Goal: Task Accomplishment & Management: Manage account settings

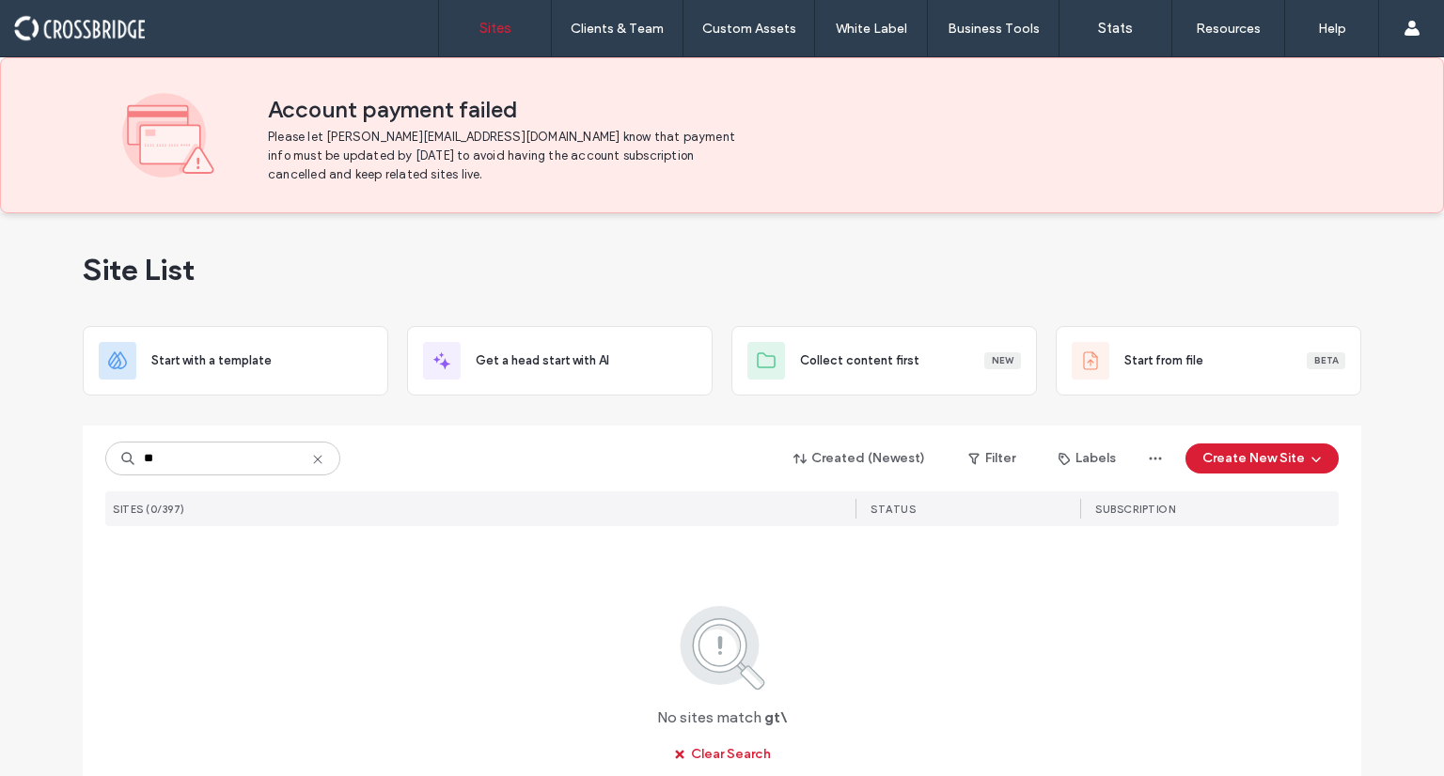
click at [146, 448] on input "**" at bounding box center [222, 459] width 235 height 34
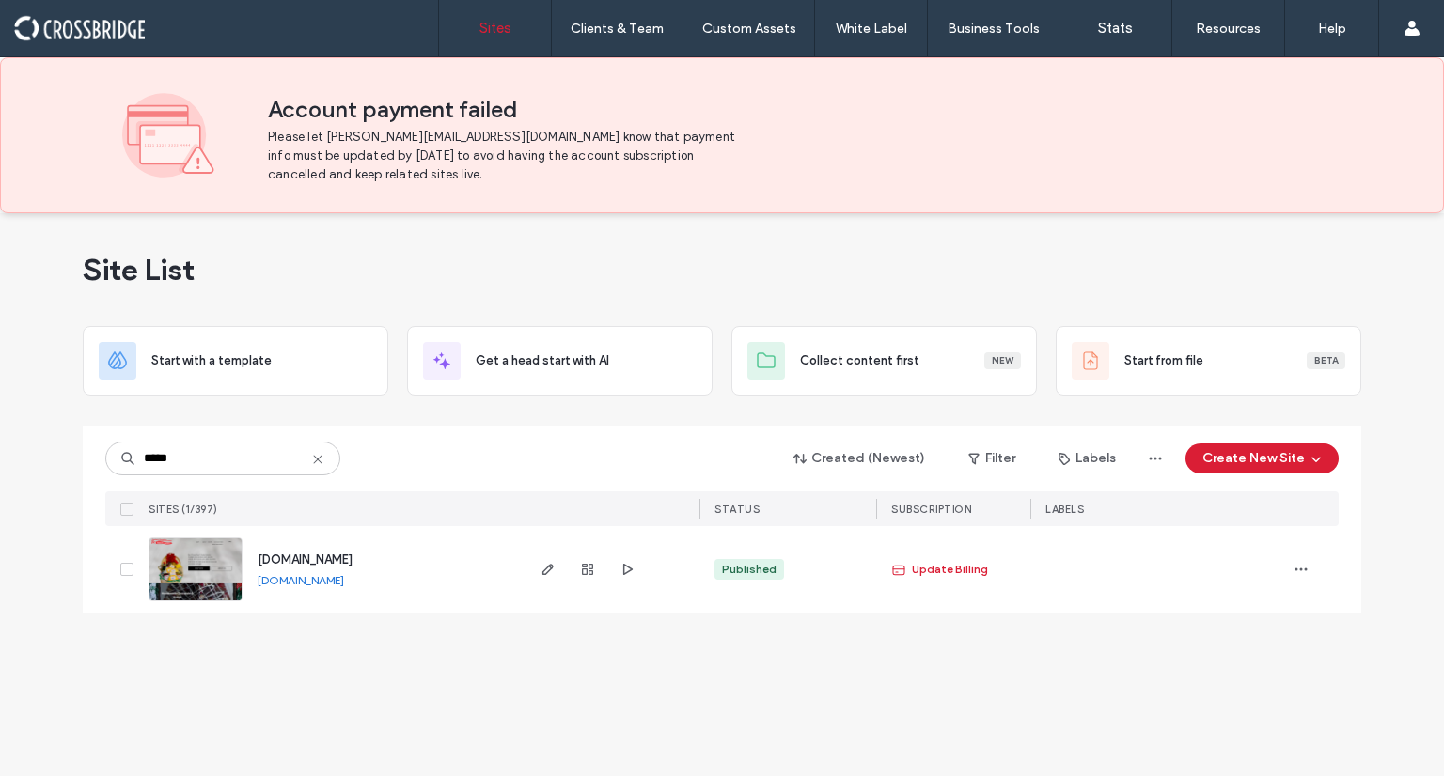
type input "*****"
click at [195, 582] on img at bounding box center [195, 603] width 92 height 128
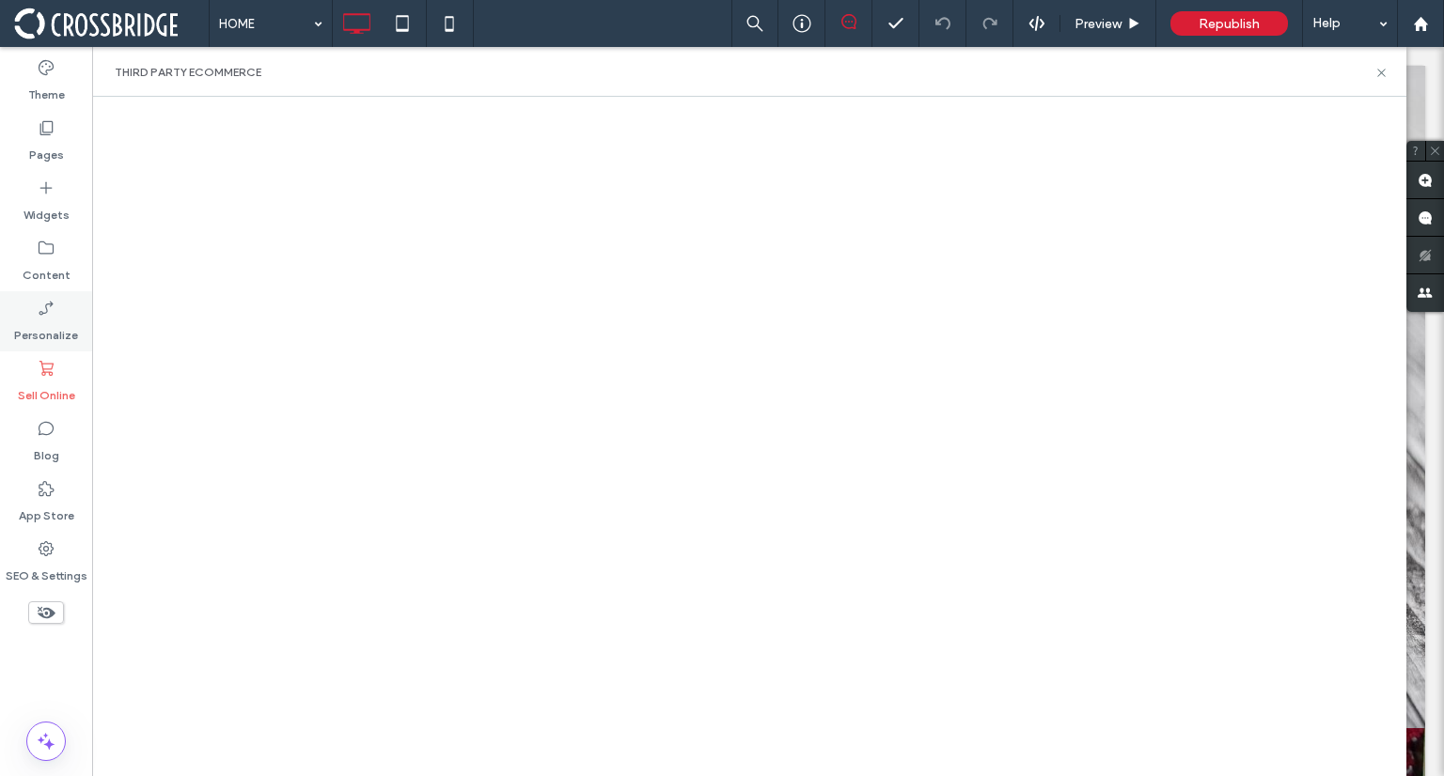
click at [41, 306] on icon at bounding box center [46, 308] width 19 height 19
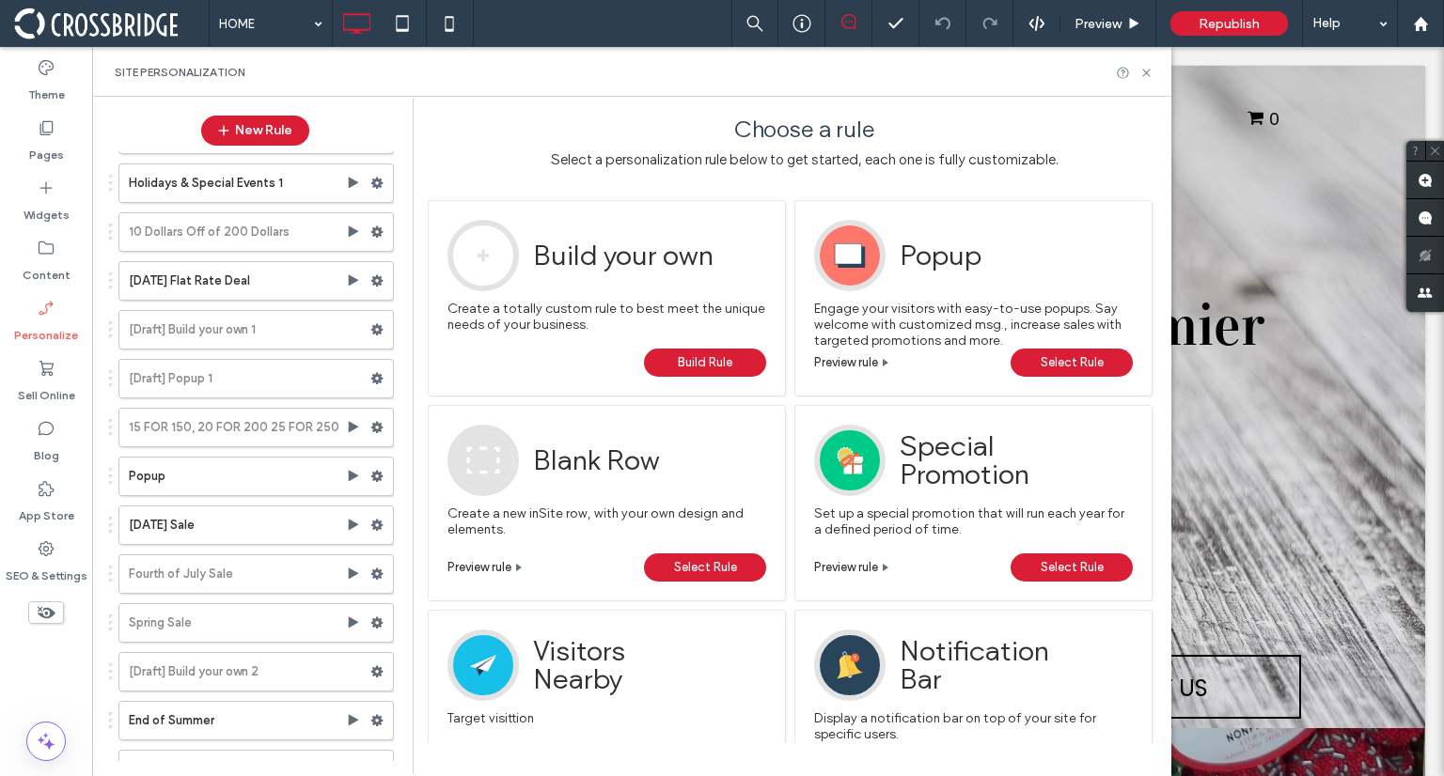
scroll to position [640, 0]
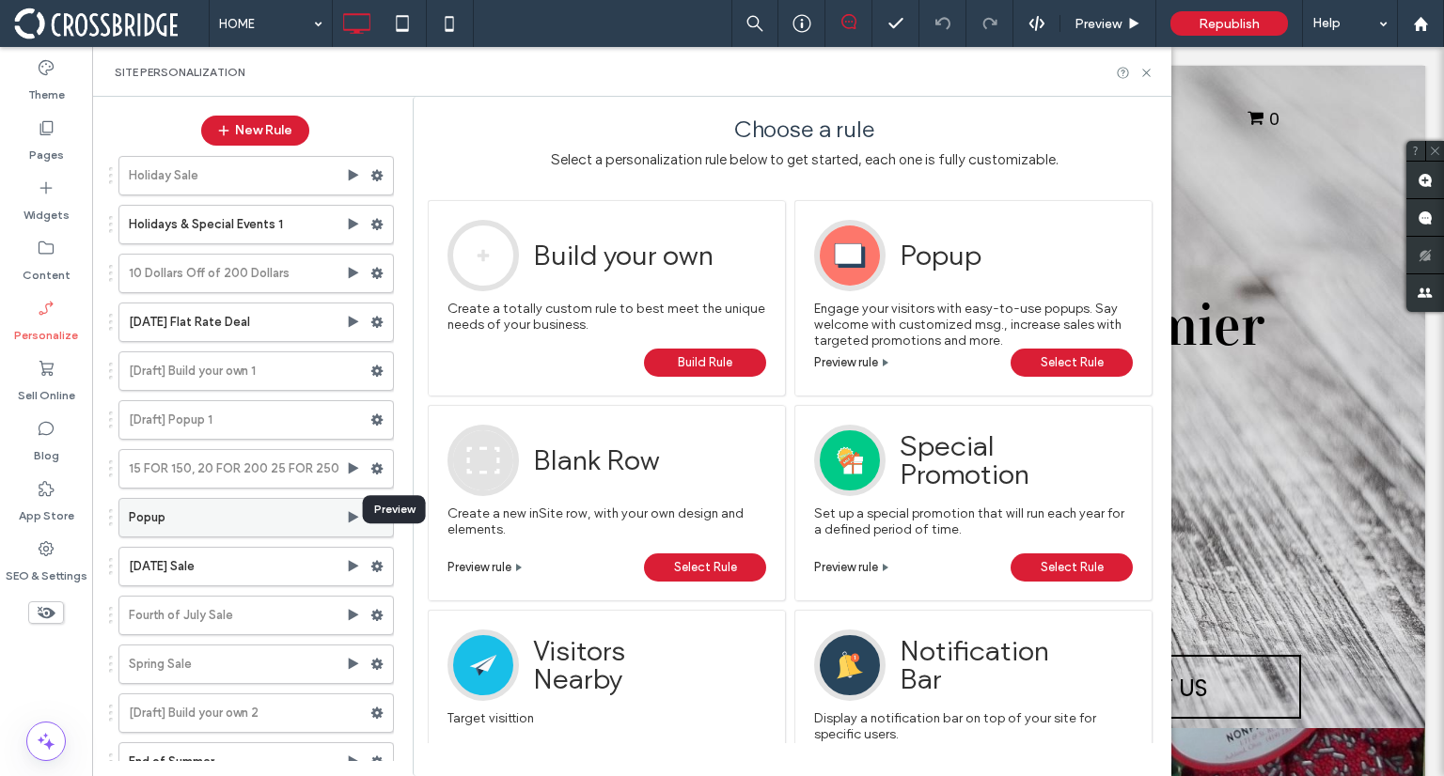
click at [349, 511] on use at bounding box center [354, 516] width 10 height 11
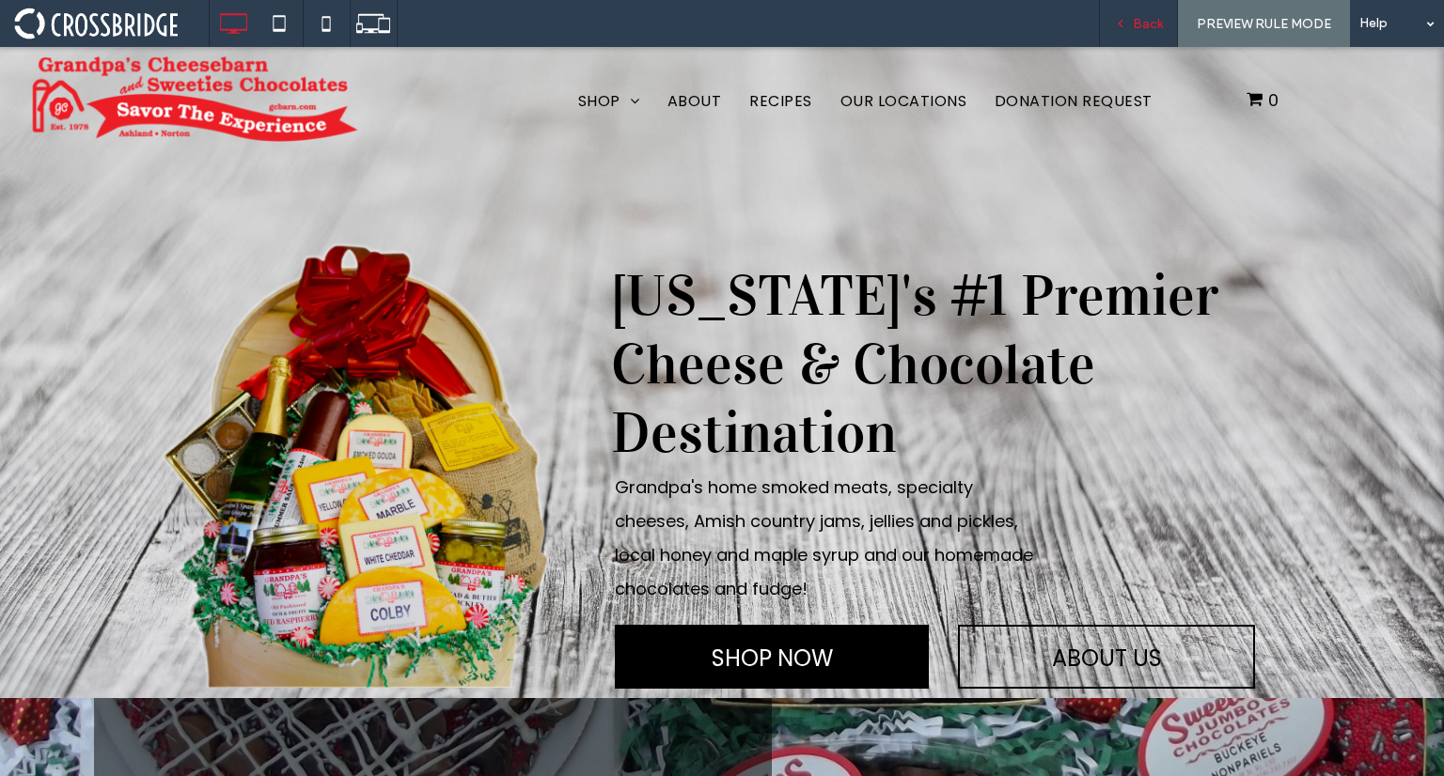
click at [1154, 33] on div "Back" at bounding box center [1138, 23] width 79 height 47
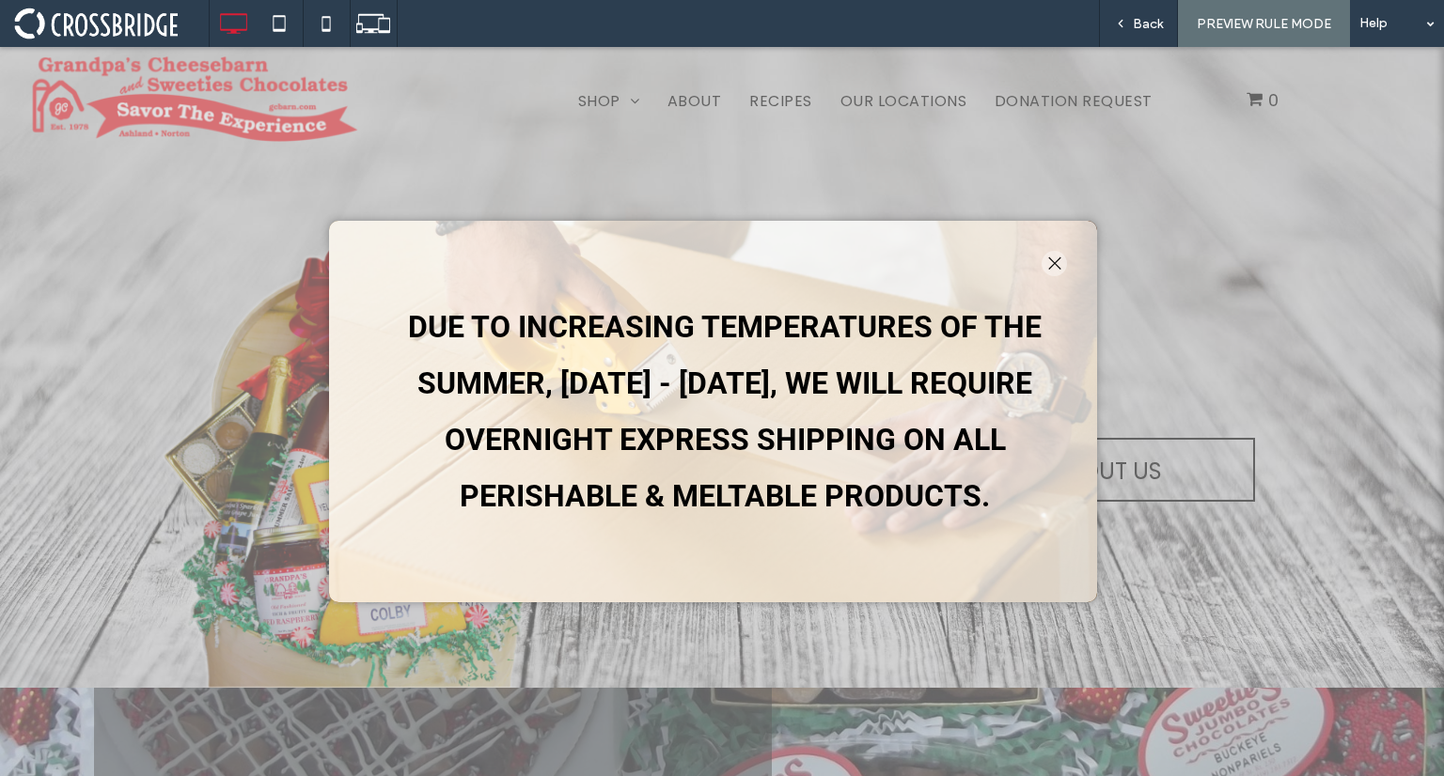
click at [1059, 260] on div "DUE TO INCREASING TEMPERATURES OF THE SUMMER, MAY 1ST - SEPTEMBER 1ST, WE WILL …" at bounding box center [713, 385] width 730 height 291
click at [1148, 10] on div "Back" at bounding box center [1138, 23] width 79 height 47
click at [1155, 24] on span "Back" at bounding box center [1148, 24] width 30 height 16
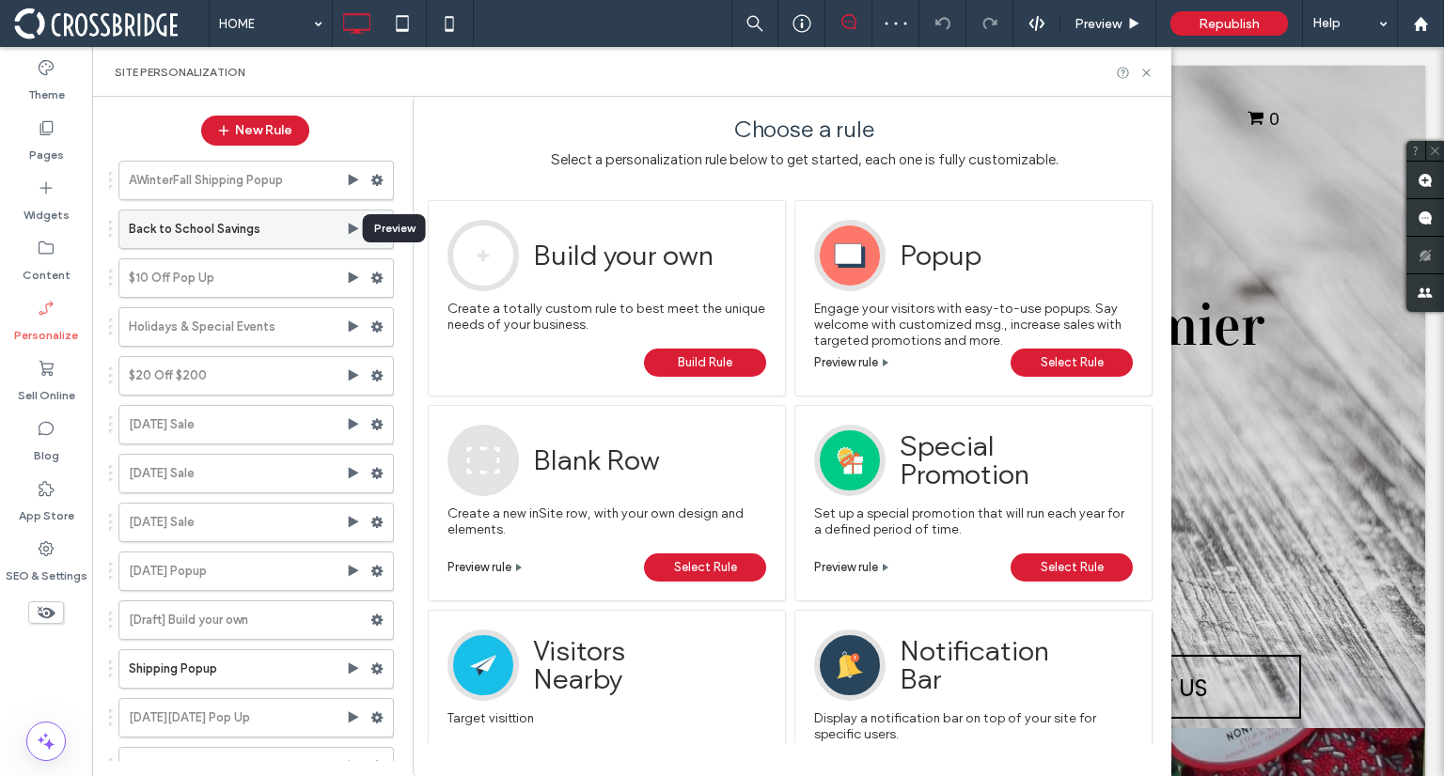
click at [349, 229] on use at bounding box center [354, 228] width 10 height 11
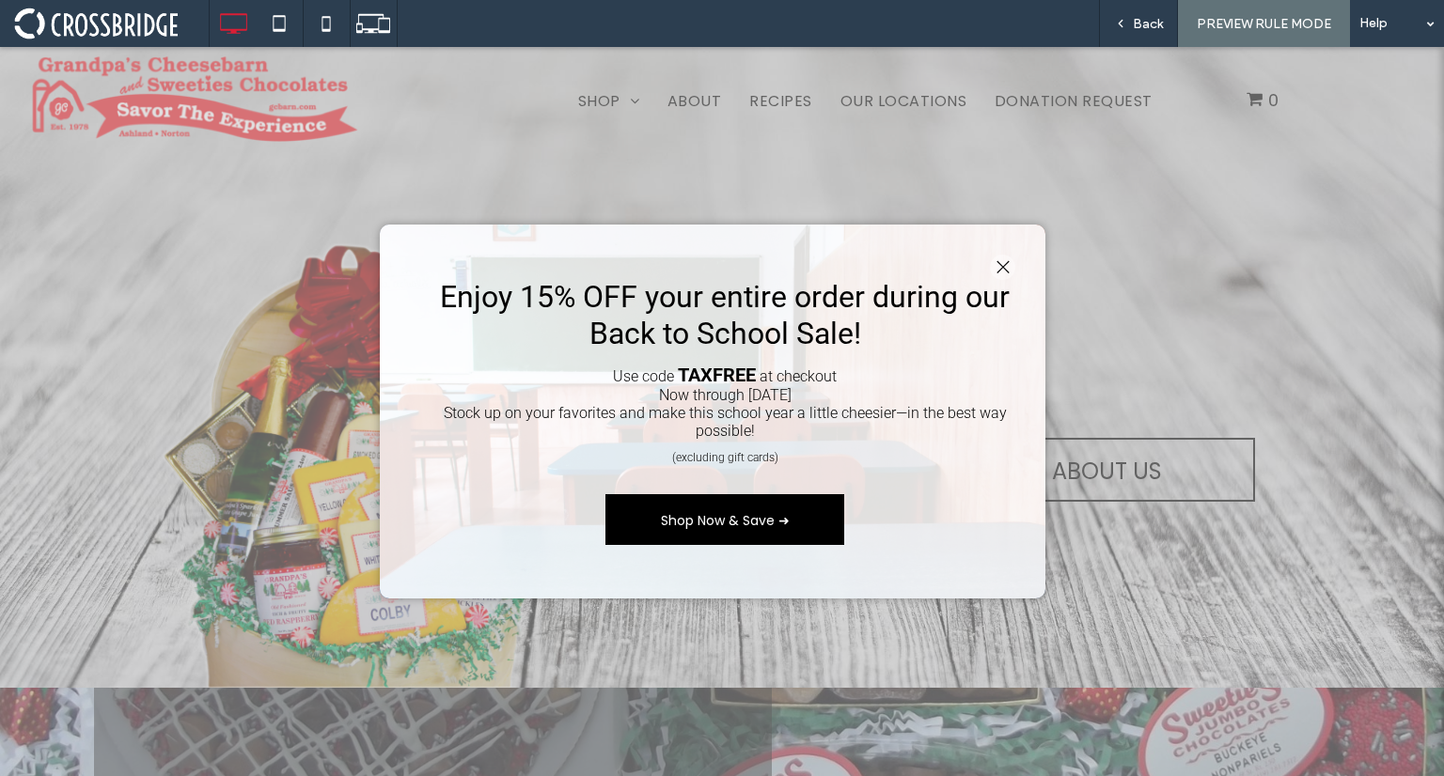
click at [1005, 263] on div "Enjoy 15% OFF your entire order during our Back to School Sale! Use code TAXFRE…" at bounding box center [713, 394] width 629 height 302
click at [1139, 31] on span "Back" at bounding box center [1148, 24] width 30 height 16
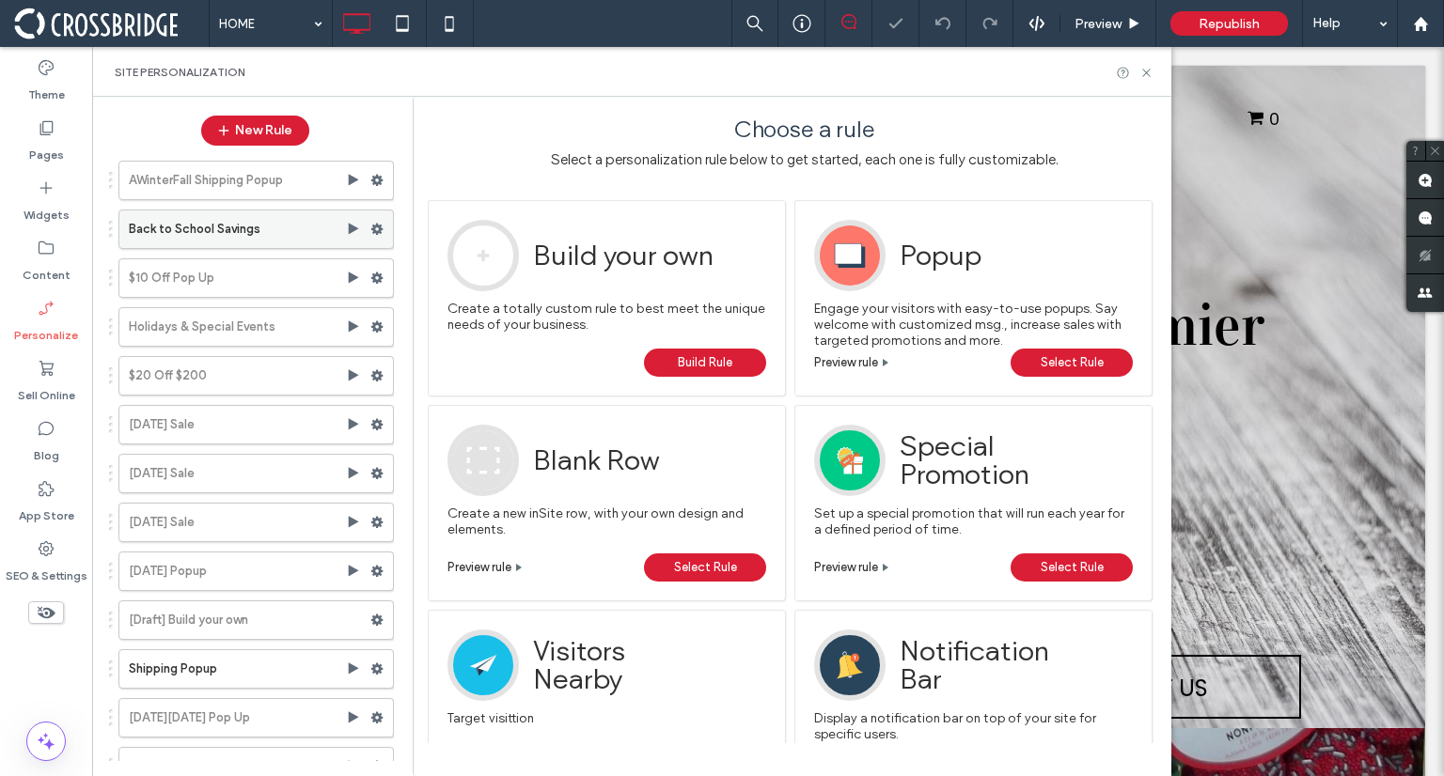
click at [371, 230] on use at bounding box center [377, 229] width 12 height 11
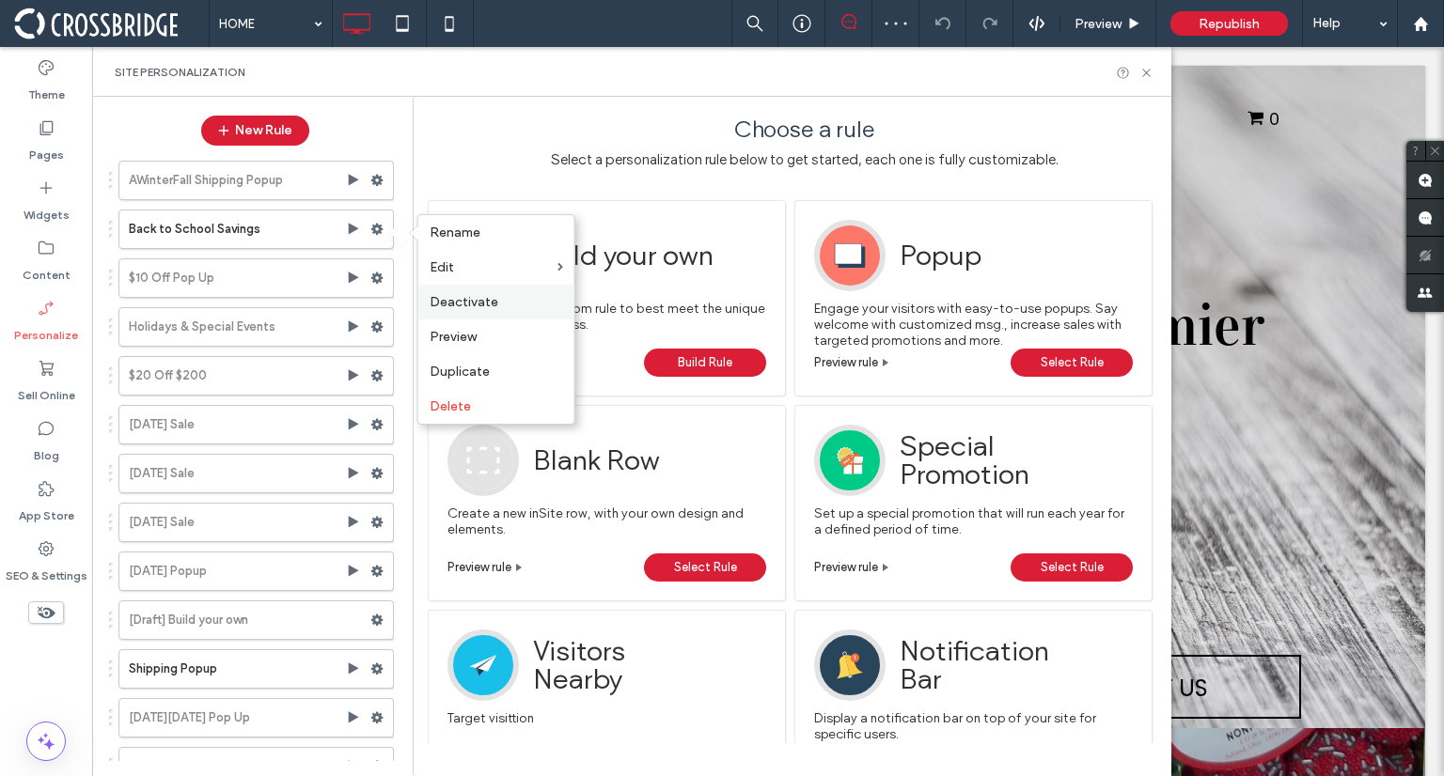
click at [471, 297] on span "Deactivate" at bounding box center [464, 302] width 69 height 16
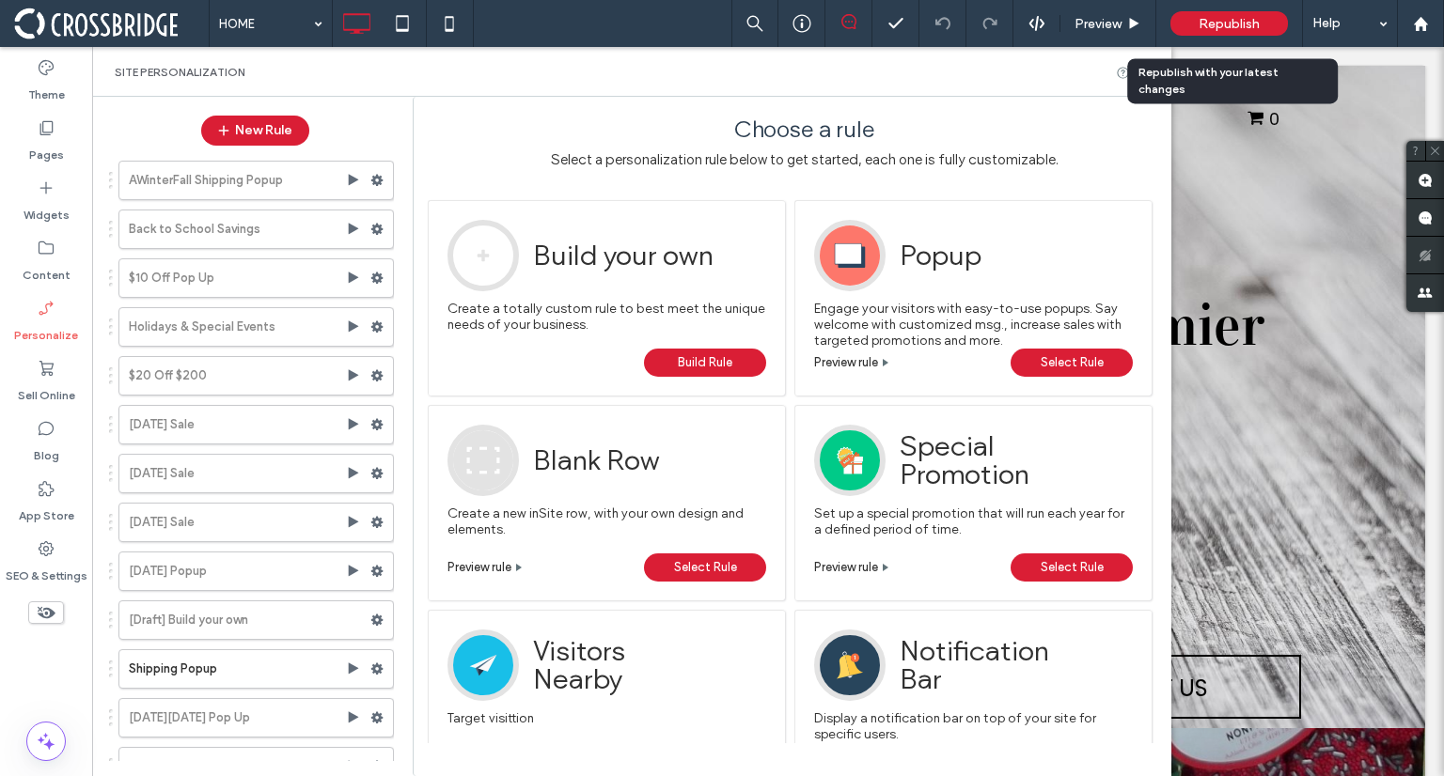
click at [1185, 27] on div "Republish" at bounding box center [1229, 23] width 118 height 24
